Goal: Information Seeking & Learning: Compare options

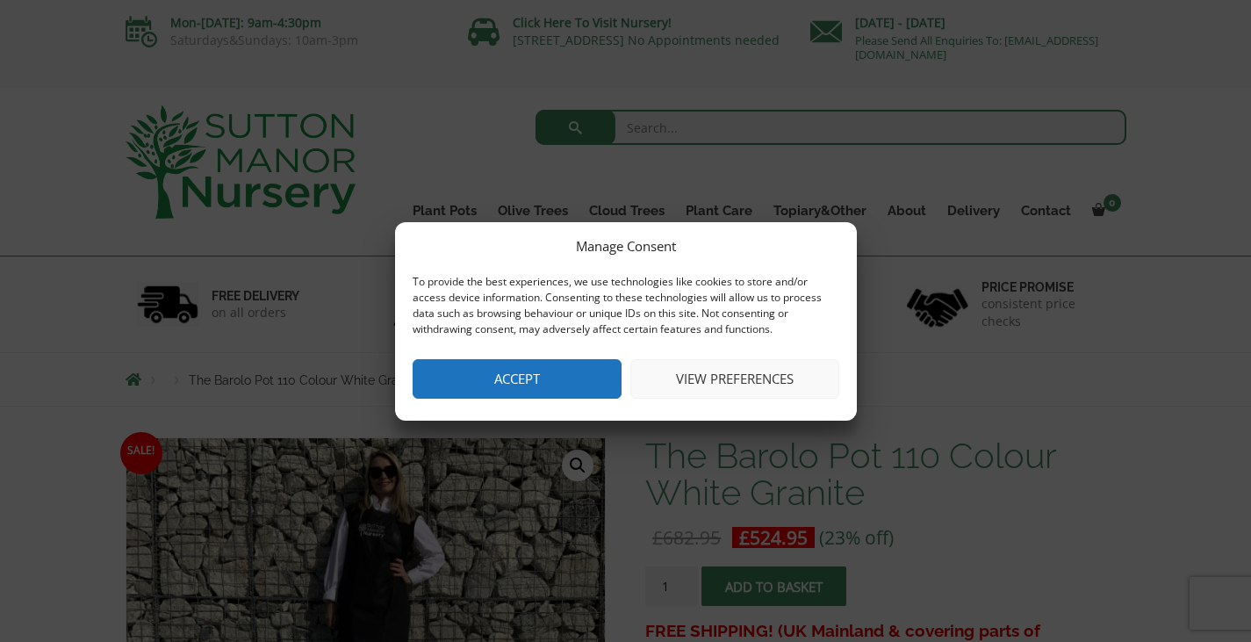
click at [554, 374] on button "Accept" at bounding box center [517, 379] width 209 height 40
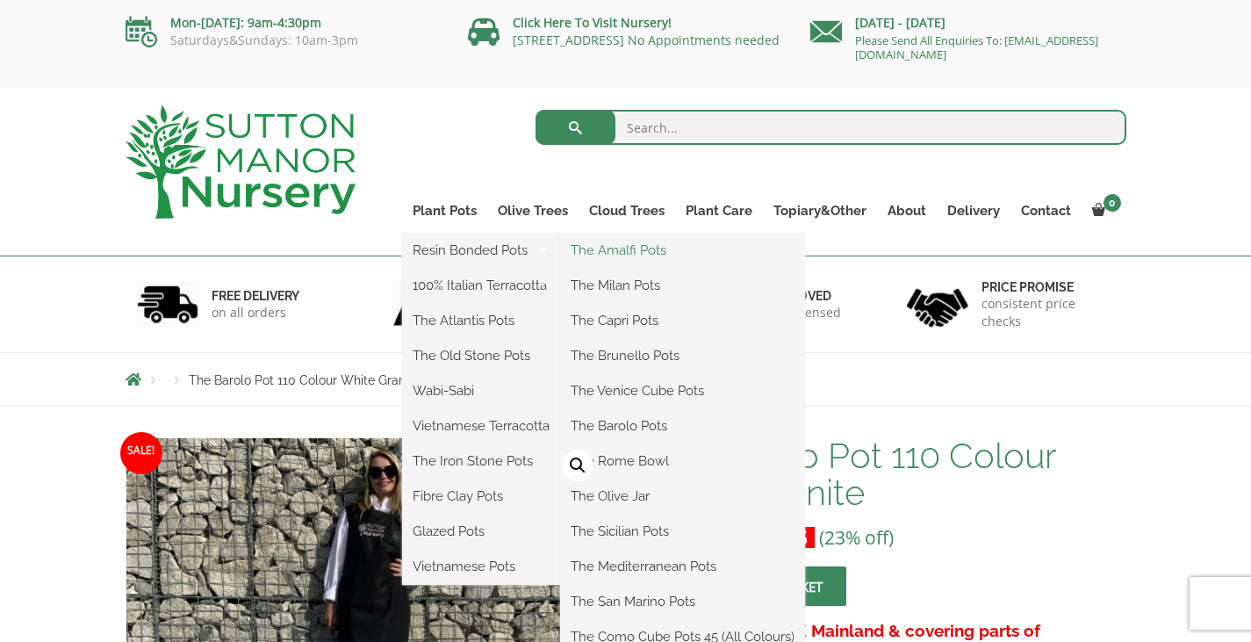
click at [623, 256] on link "The Amalfi Pots" at bounding box center [682, 250] width 245 height 26
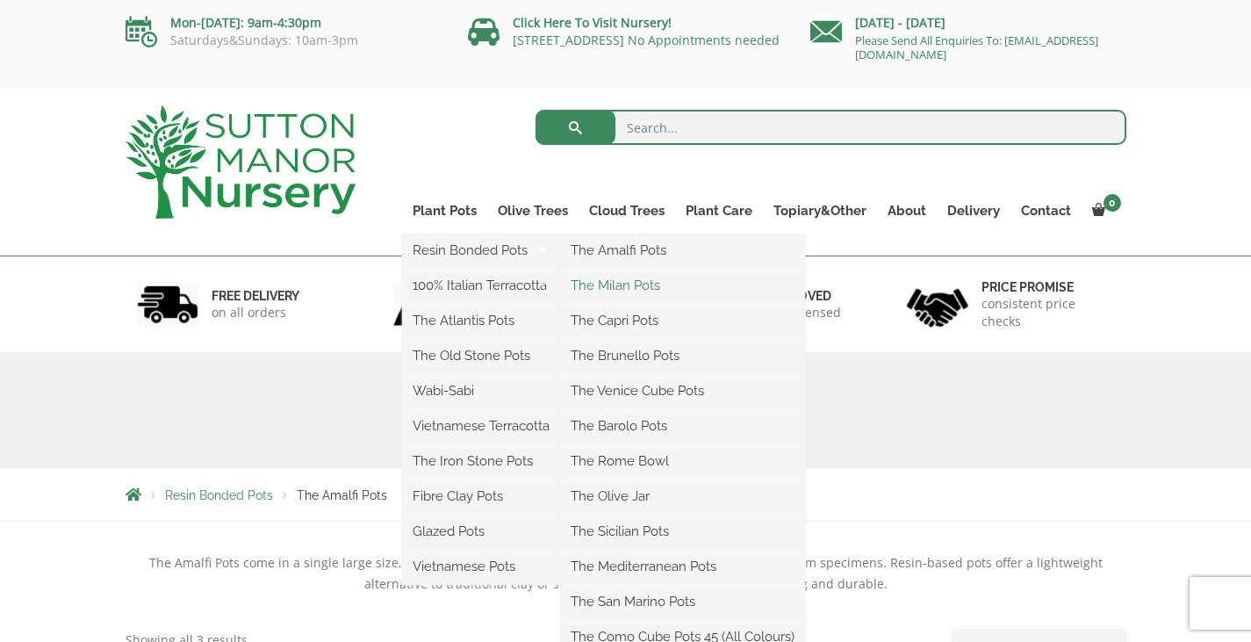
click at [633, 285] on link "The Milan Pots" at bounding box center [682, 285] width 245 height 26
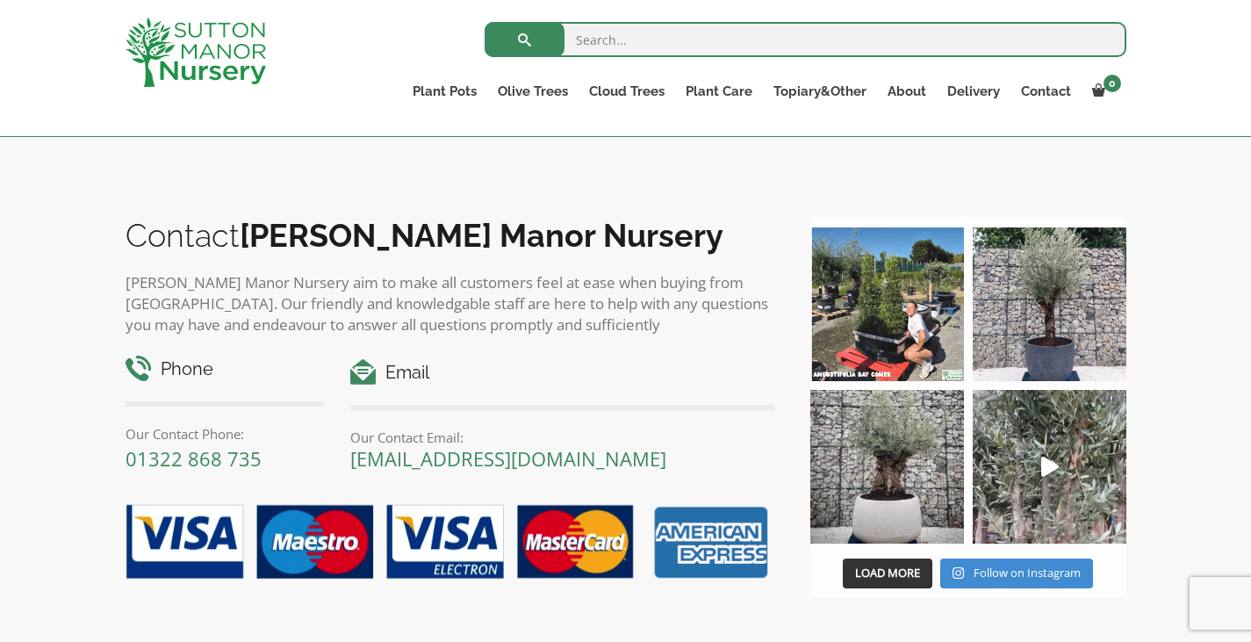
scroll to position [1301, 0]
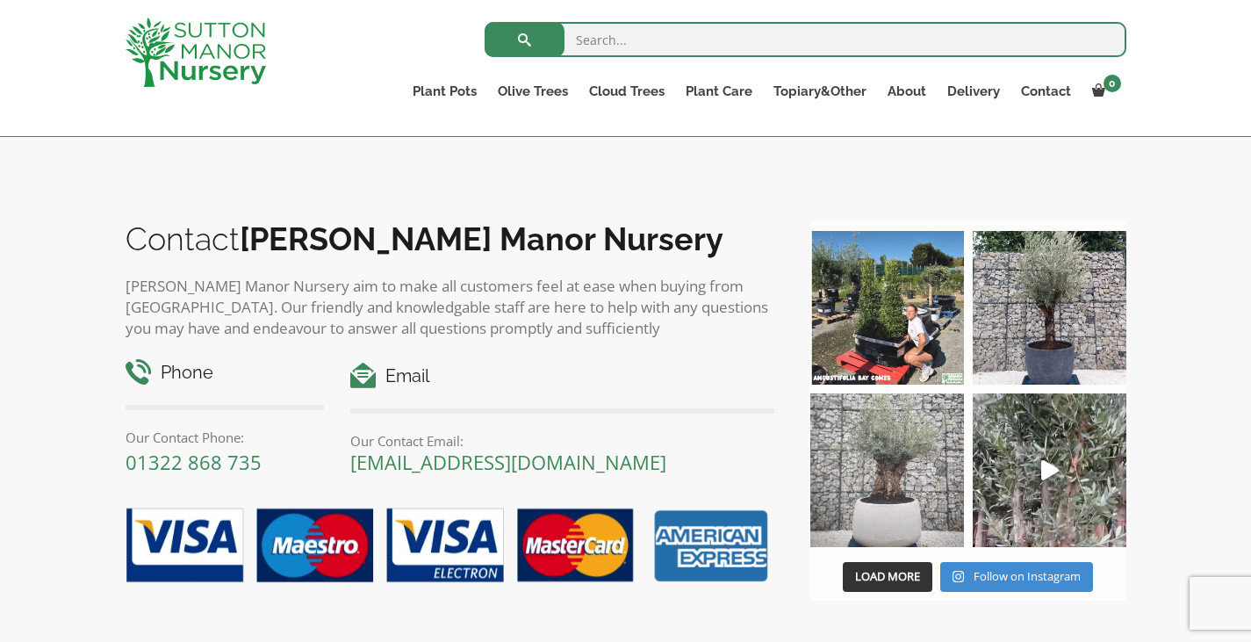
click at [890, 503] on img at bounding box center [888, 470] width 154 height 154
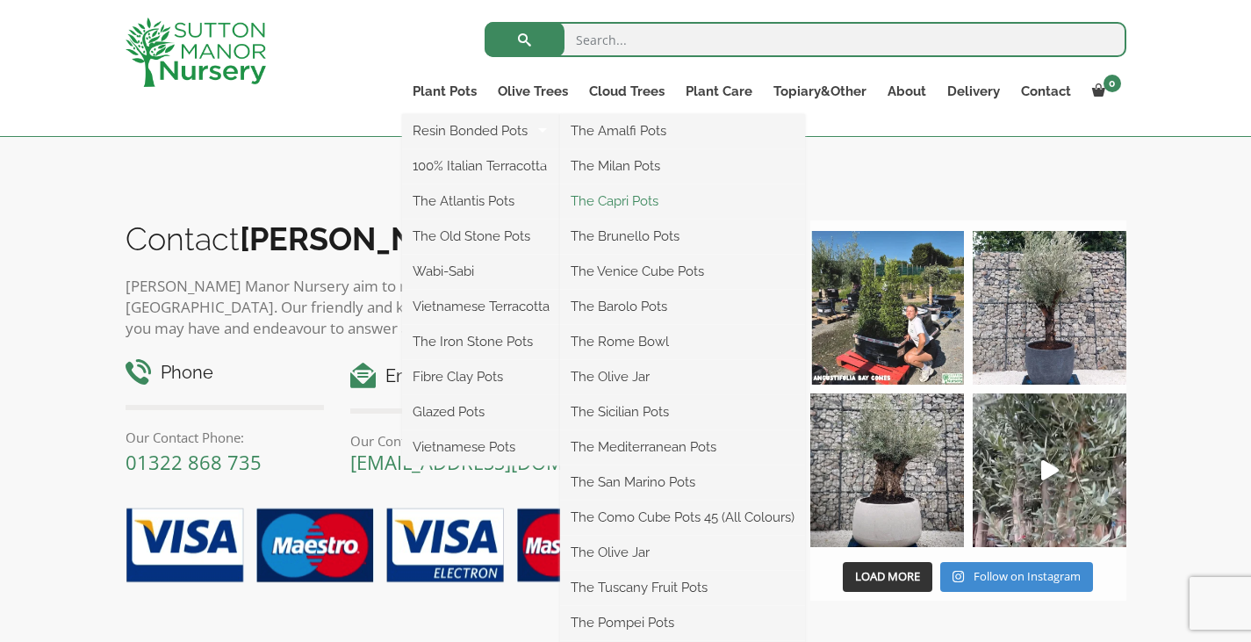
click at [605, 195] on link "The Capri Pots" at bounding box center [682, 201] width 245 height 26
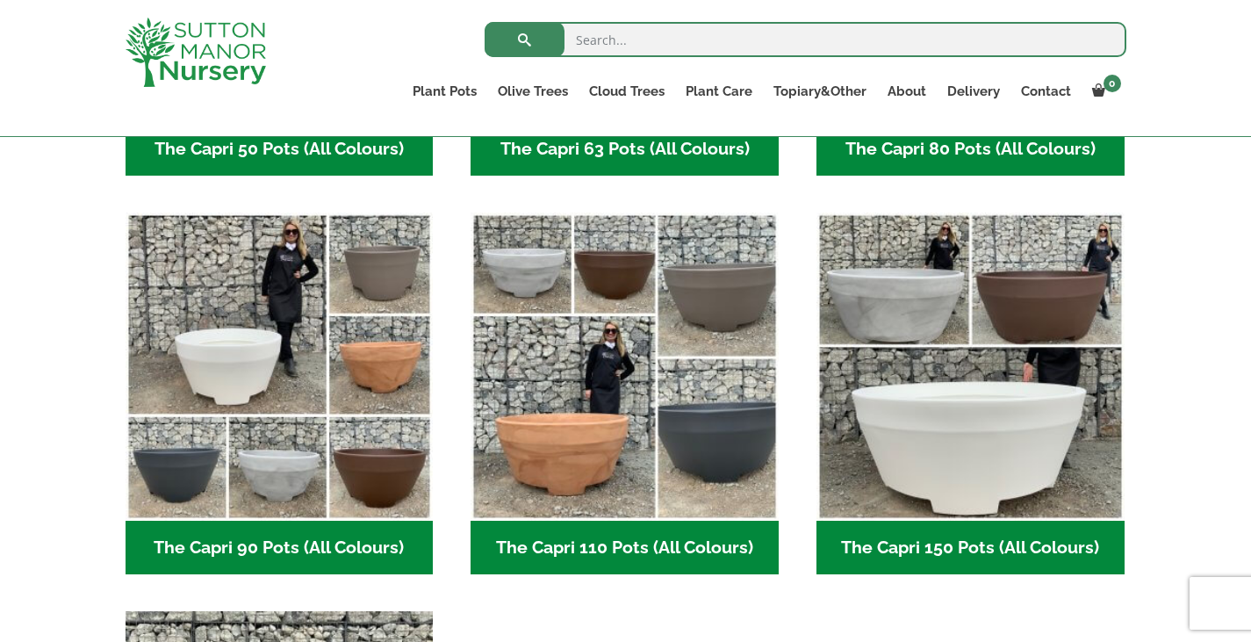
scroll to position [792, 0]
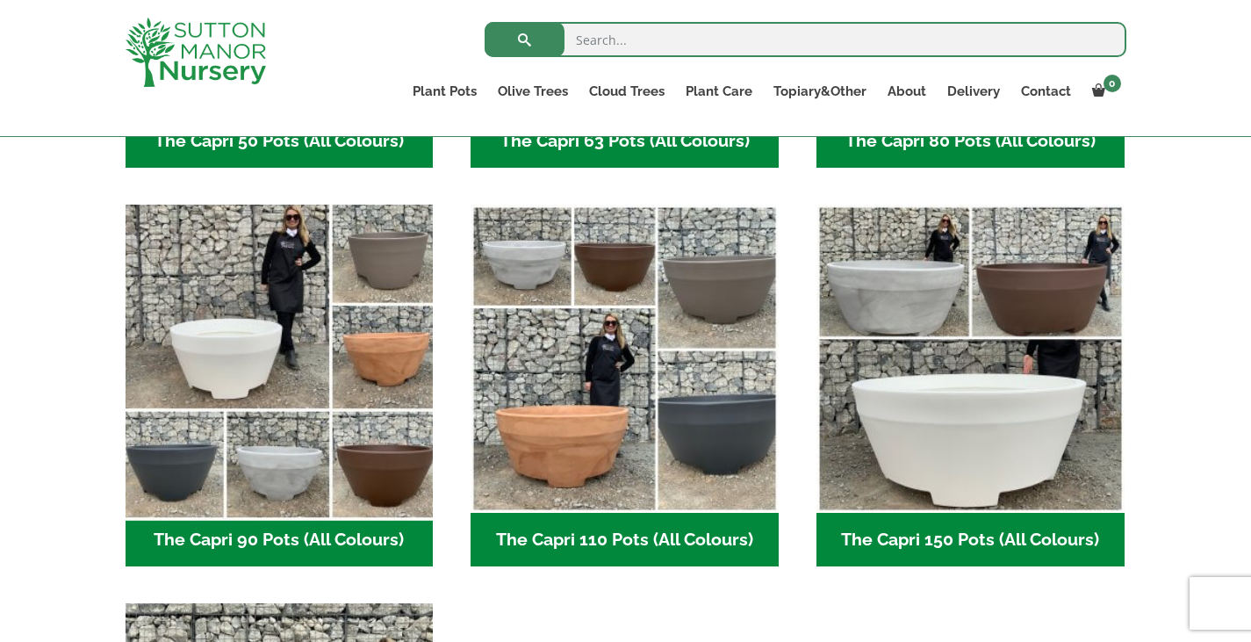
click at [211, 346] on img "Visit product category The Capri 90 Pots (All Colours)" at bounding box center [279, 359] width 323 height 323
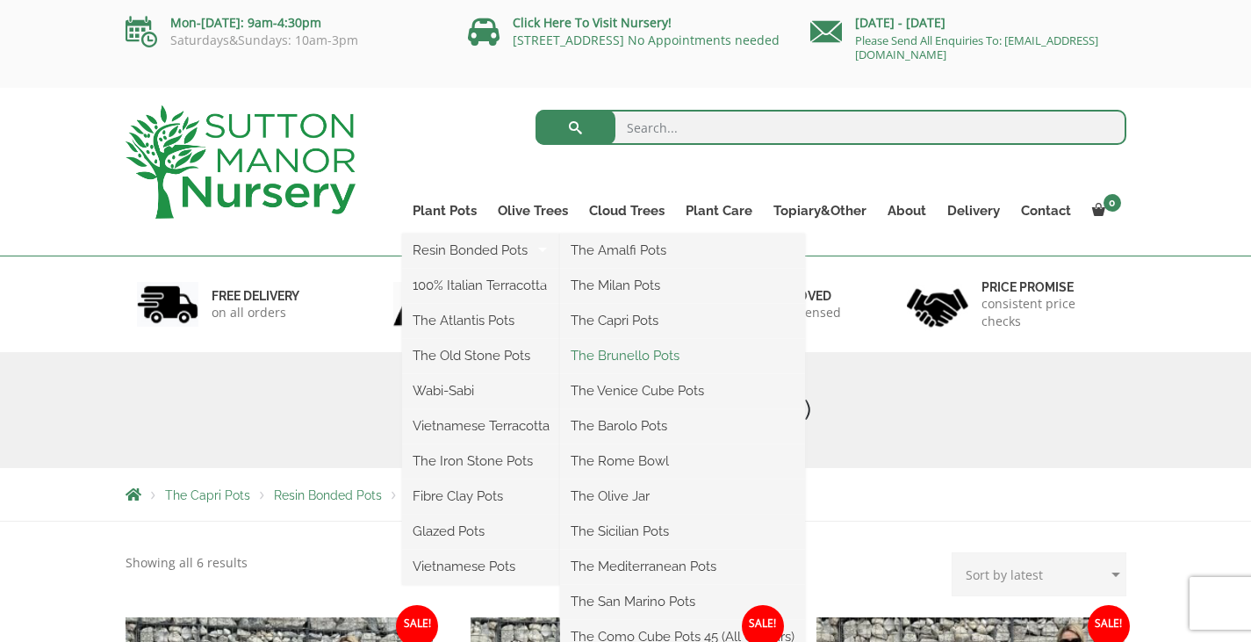
click at [627, 357] on link "The Brunello Pots" at bounding box center [682, 355] width 245 height 26
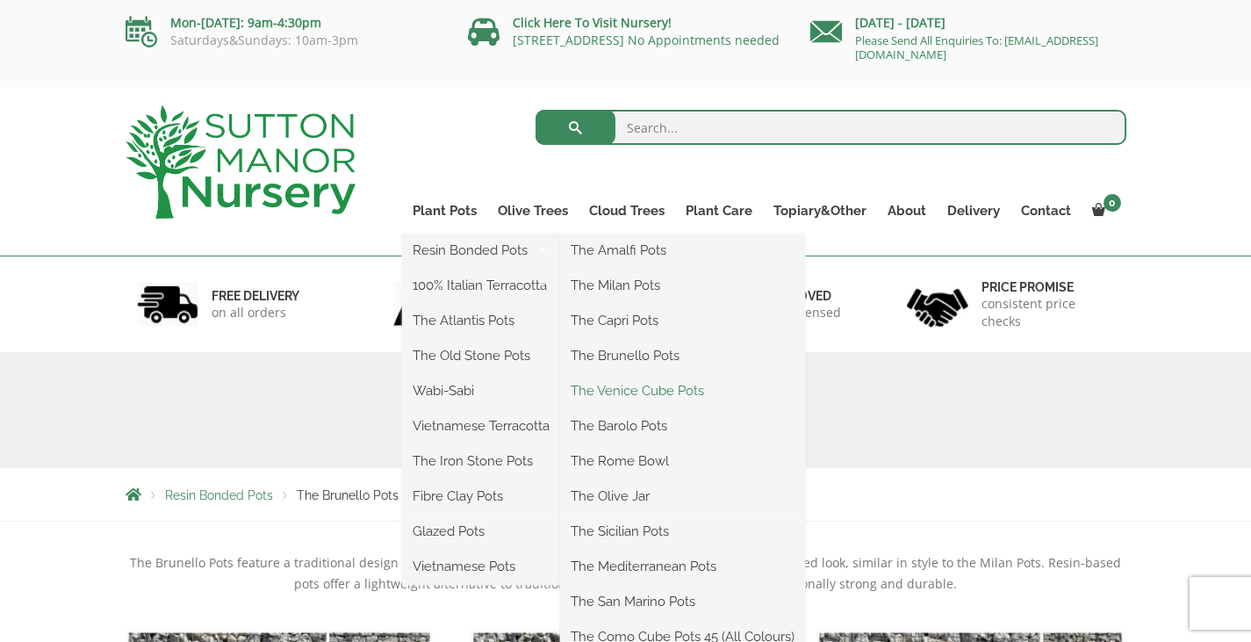
click at [640, 390] on link "The Venice Cube Pots" at bounding box center [682, 391] width 245 height 26
click at [639, 429] on link "The Barolo Pots" at bounding box center [682, 426] width 245 height 26
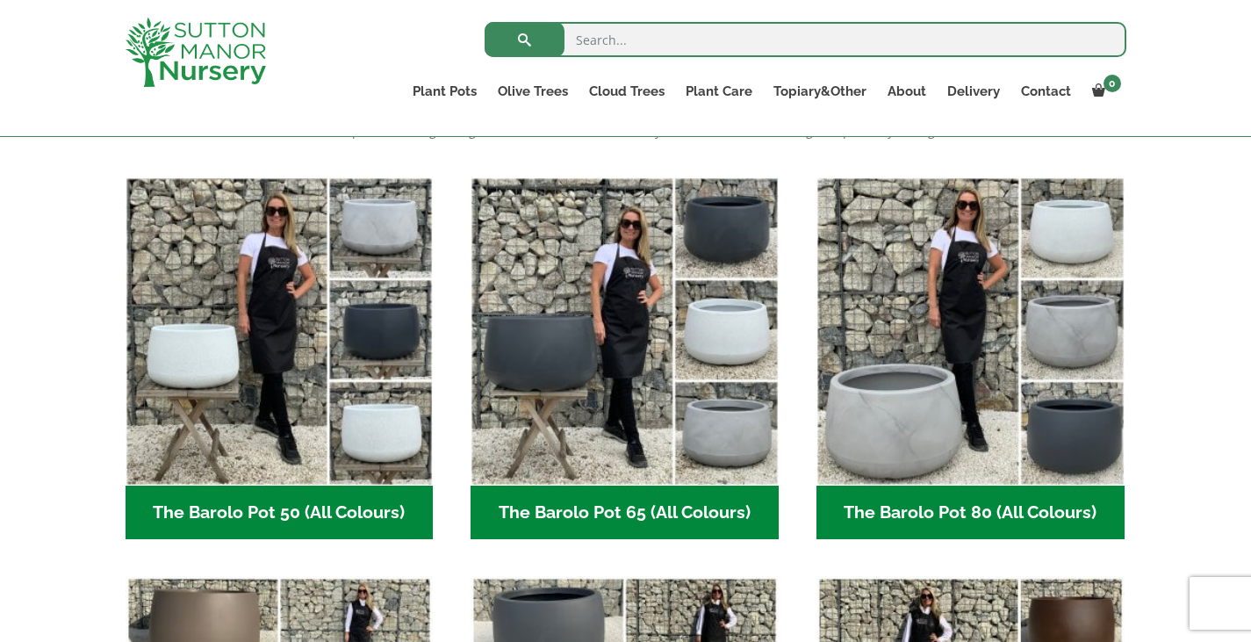
scroll to position [461, 0]
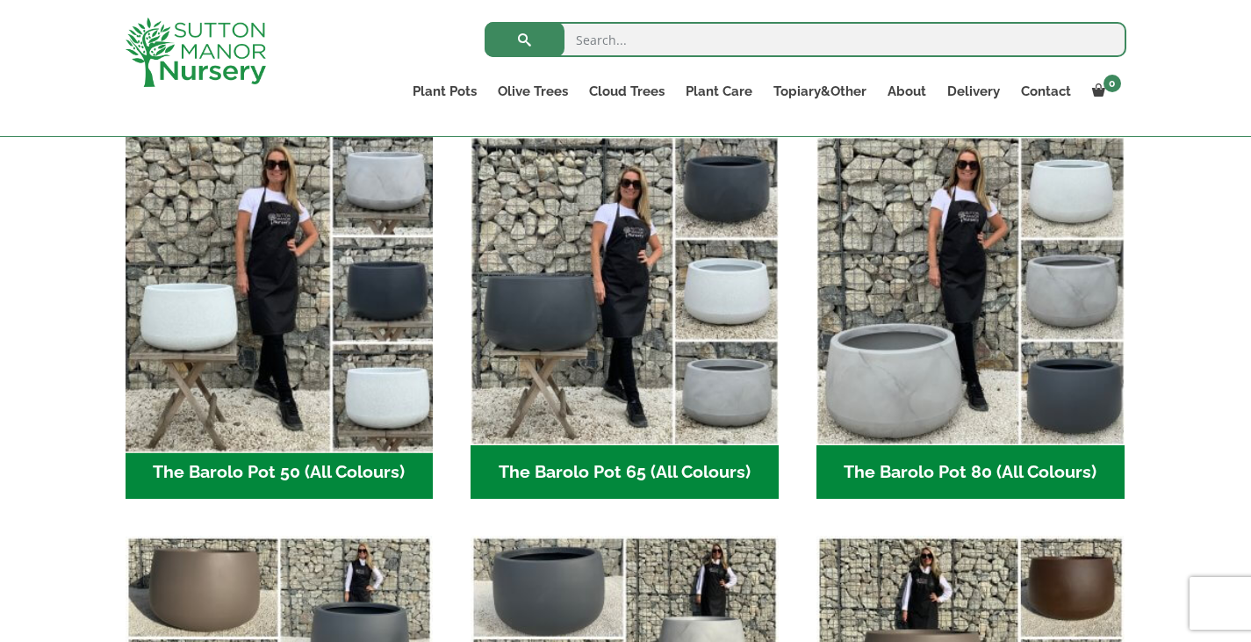
click at [258, 316] on img "Visit product category The Barolo Pot 50 (All Colours)" at bounding box center [279, 290] width 323 height 323
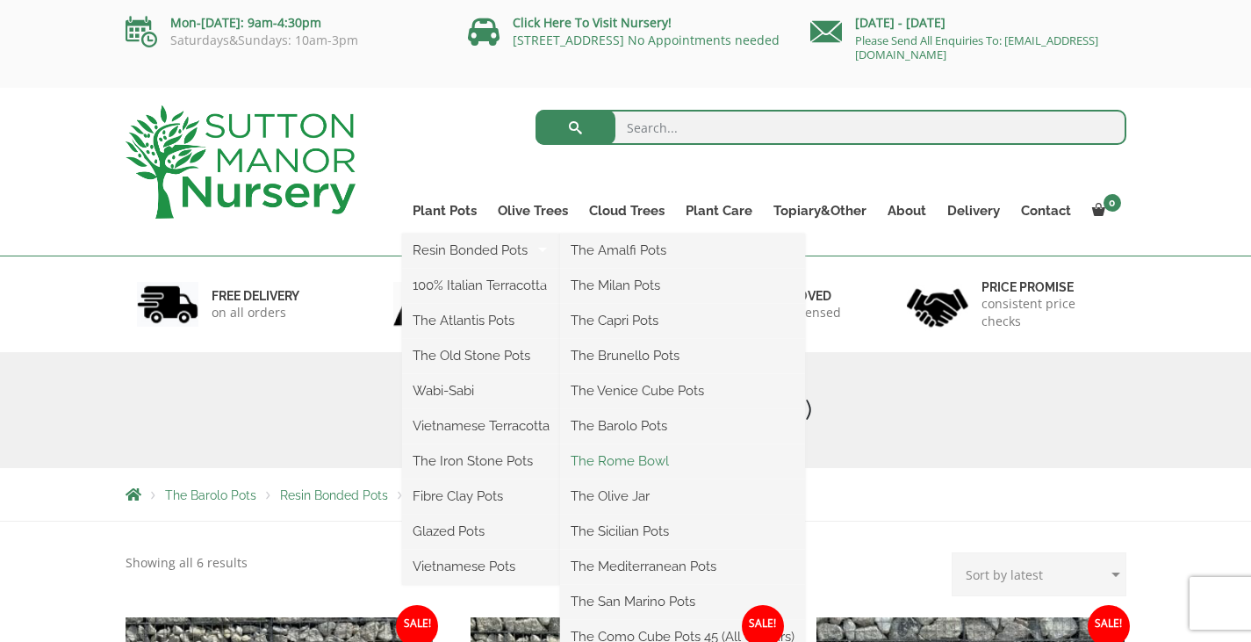
click at [628, 463] on link "The Rome Bowl" at bounding box center [682, 461] width 245 height 26
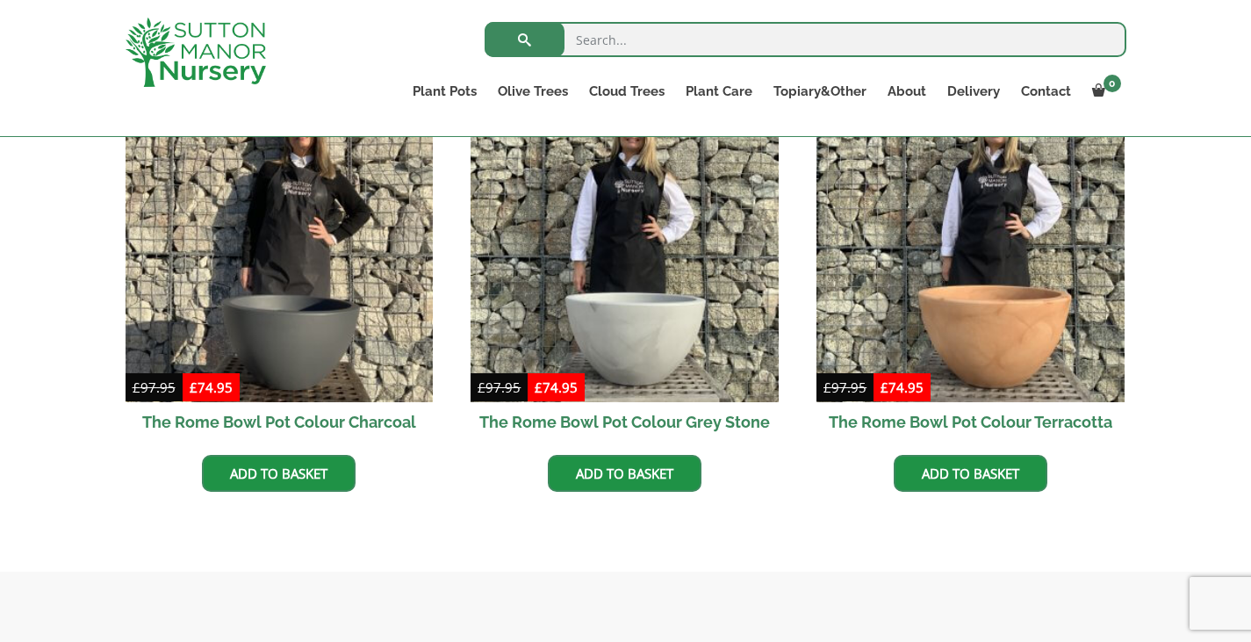
scroll to position [560, 0]
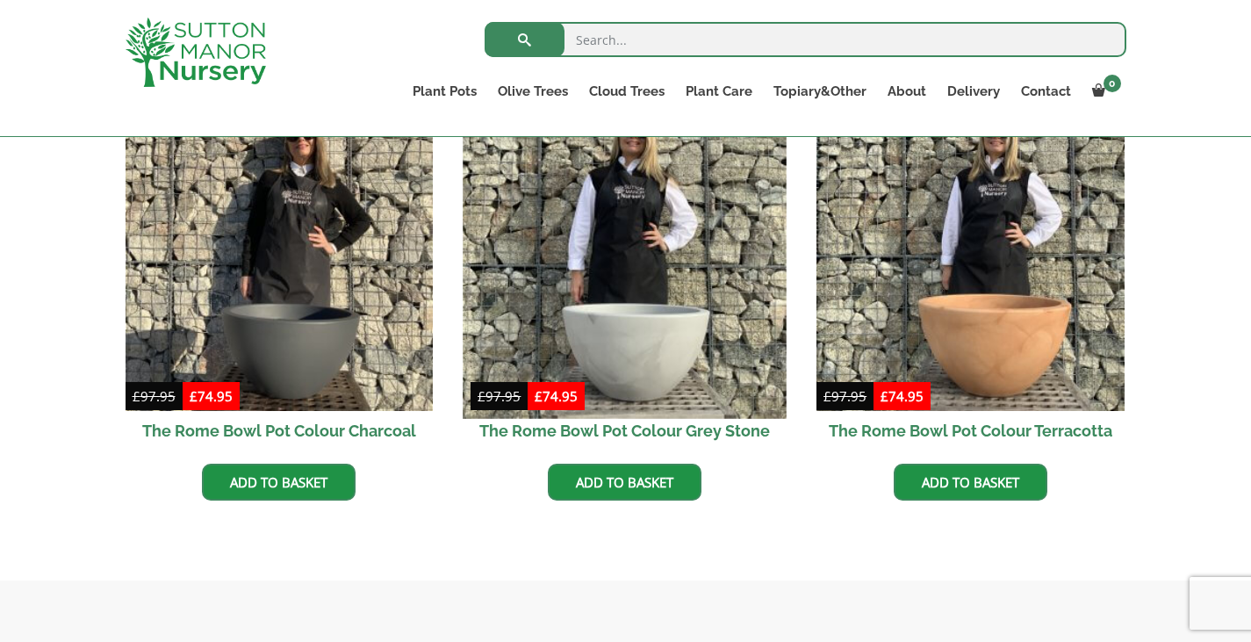
click at [623, 335] on img at bounding box center [625, 256] width 323 height 323
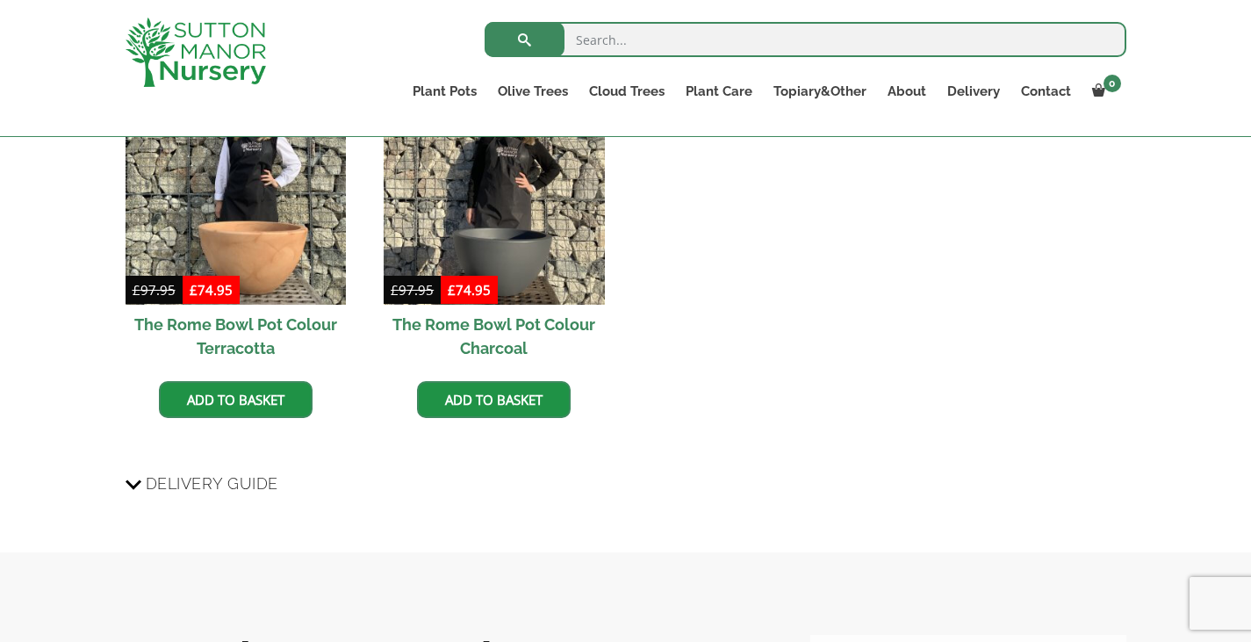
scroll to position [1878, 0]
